Goal: Find specific page/section: Find specific page/section

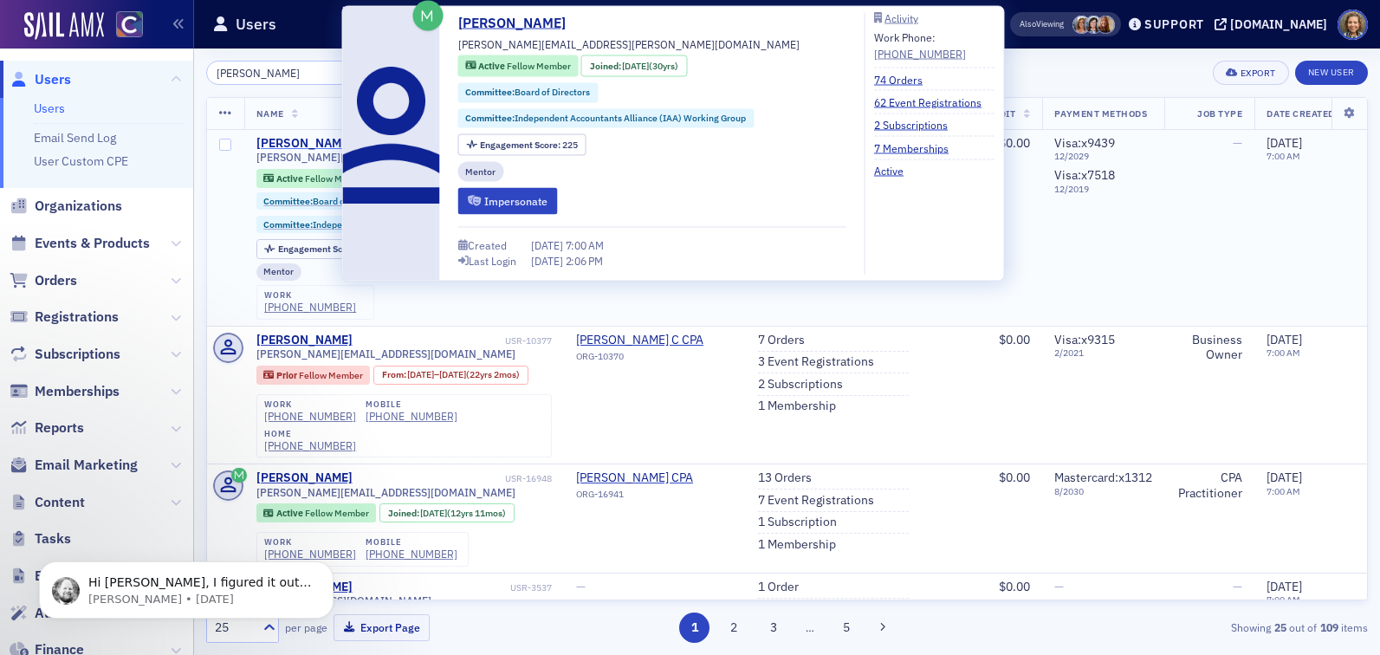
type input "[PERSON_NAME]"
click at [293, 141] on div "[PERSON_NAME]" at bounding box center [304, 144] width 96 height 16
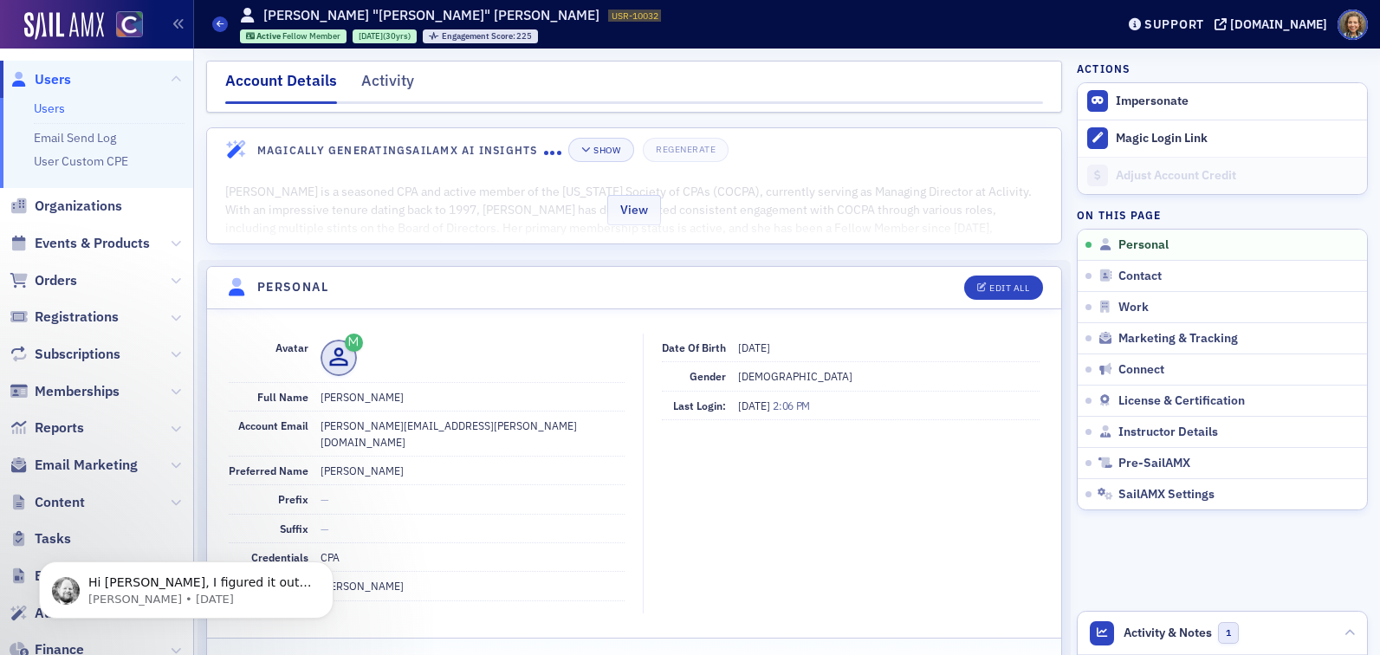
click at [784, 216] on div "View" at bounding box center [634, 207] width 854 height 73
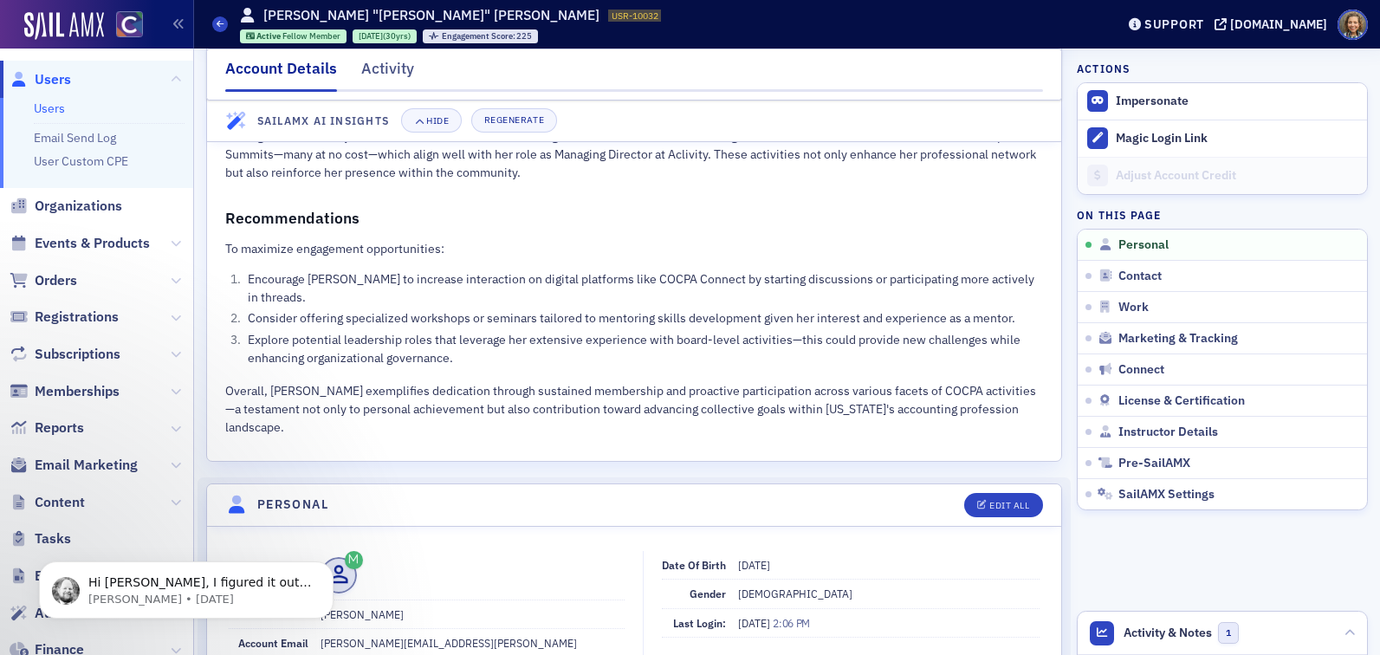
scroll to position [733, 0]
